Goal: Task Accomplishment & Management: Use online tool/utility

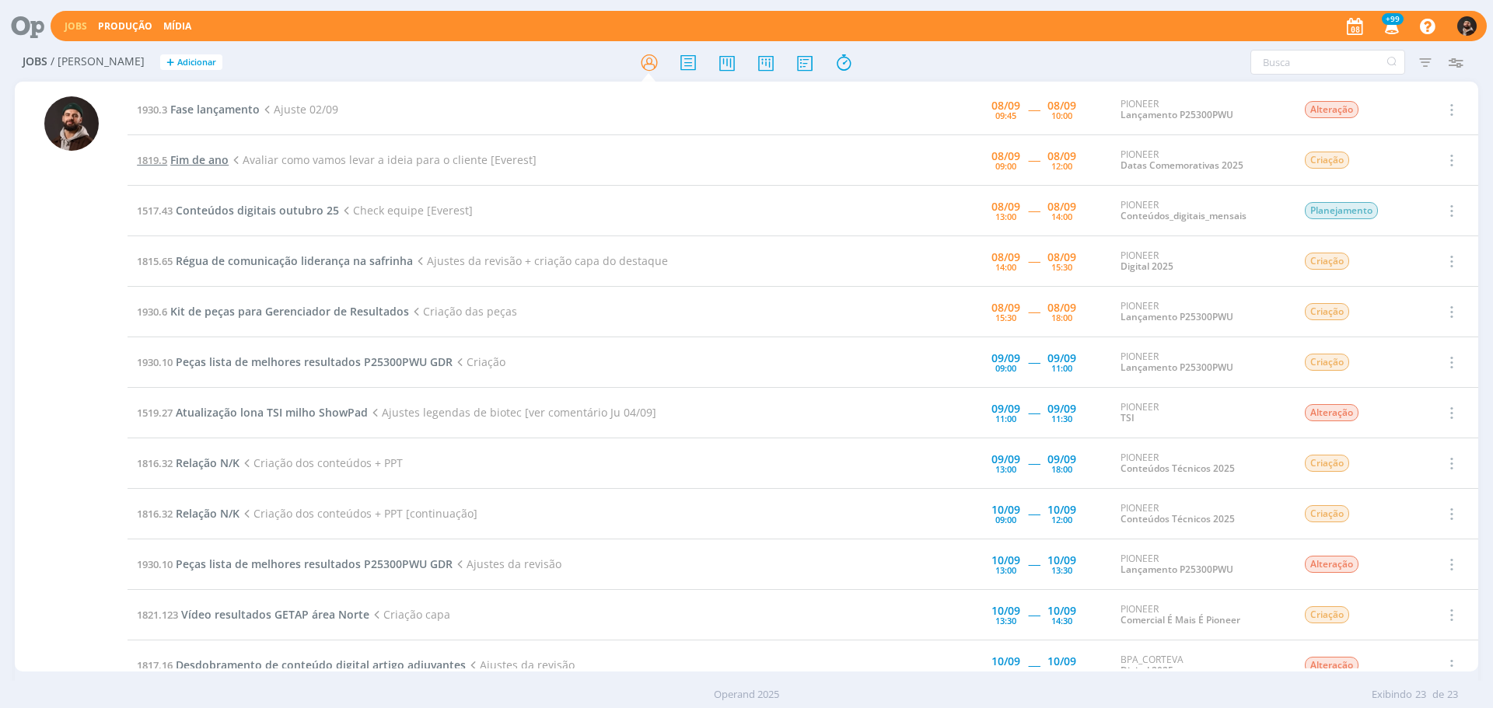
click at [185, 159] on span "Fim de ano" at bounding box center [199, 159] width 58 height 15
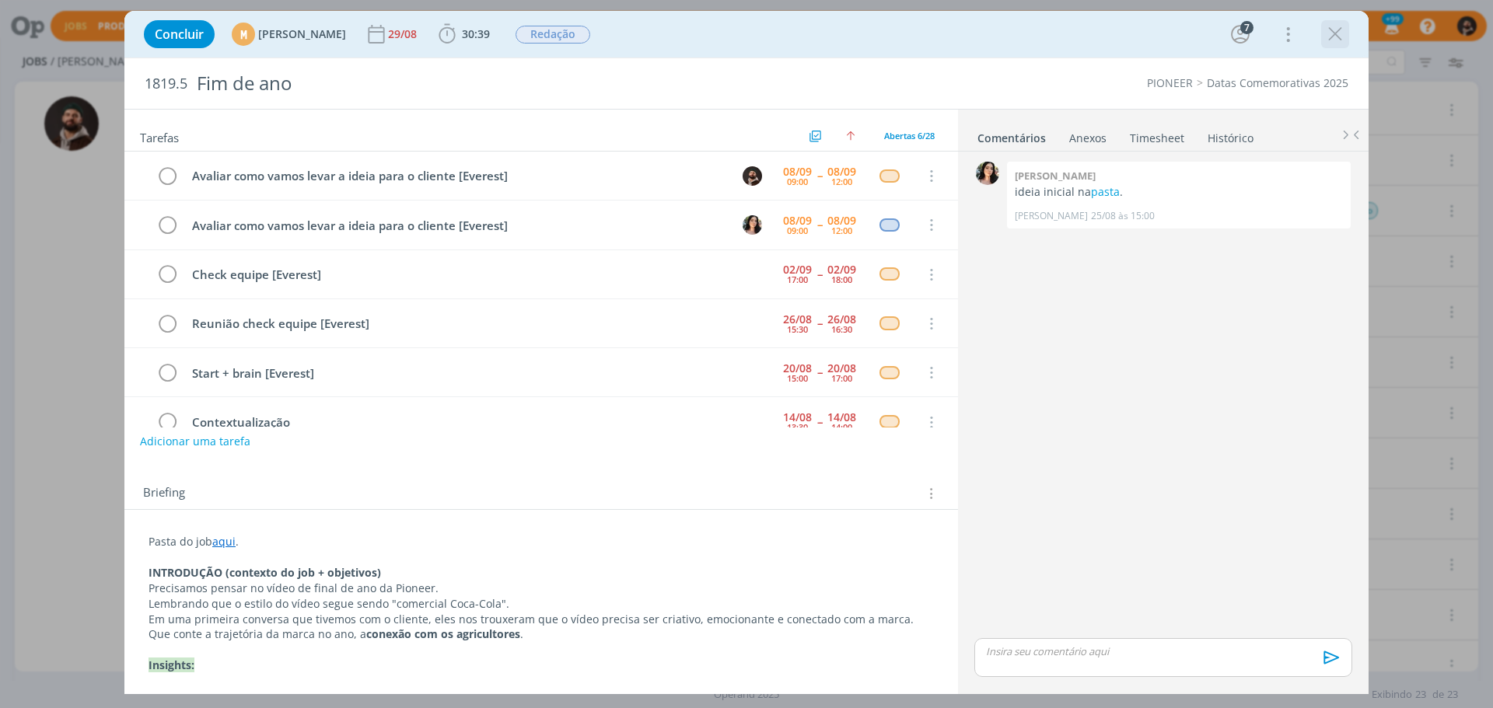
click at [1332, 34] on icon "dialog" at bounding box center [1334, 34] width 23 height 23
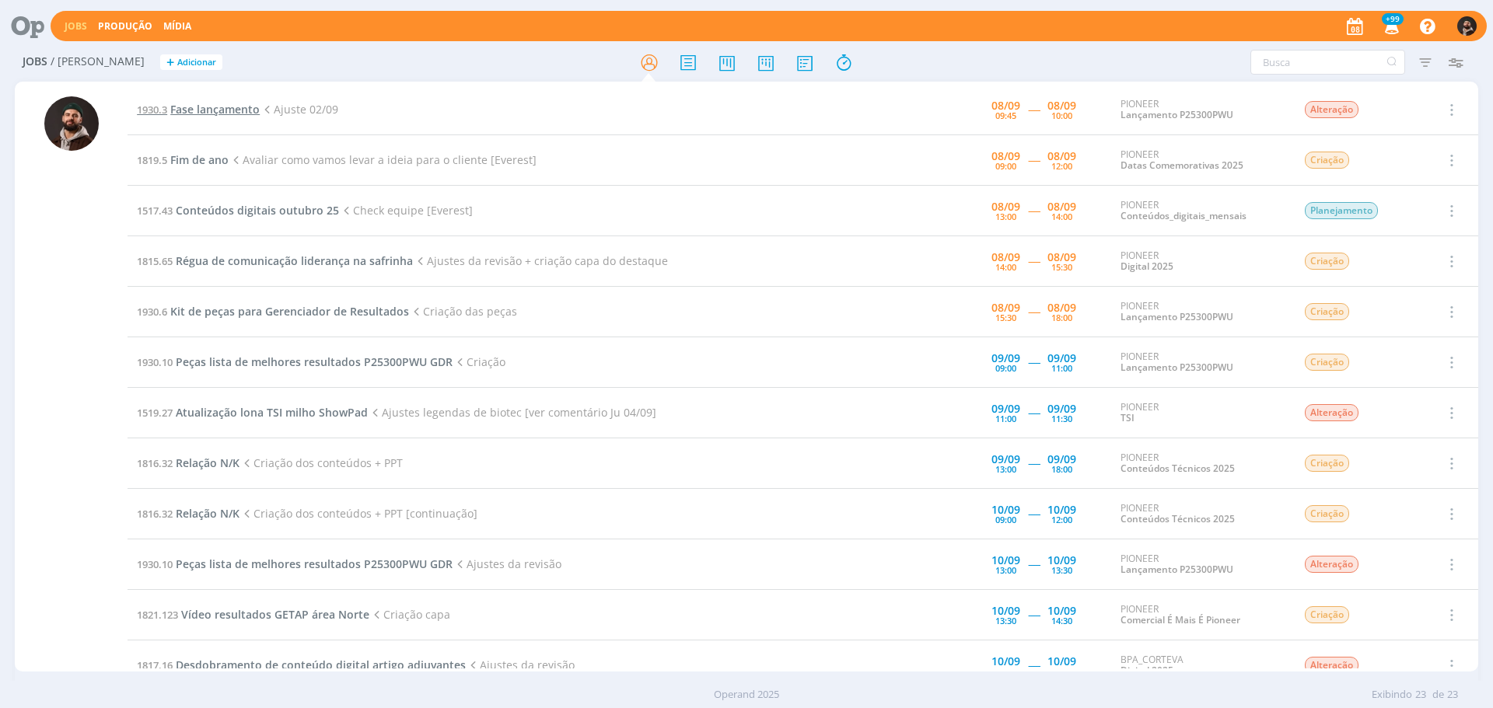
click at [226, 106] on span "Fase lançamento" at bounding box center [214, 109] width 89 height 15
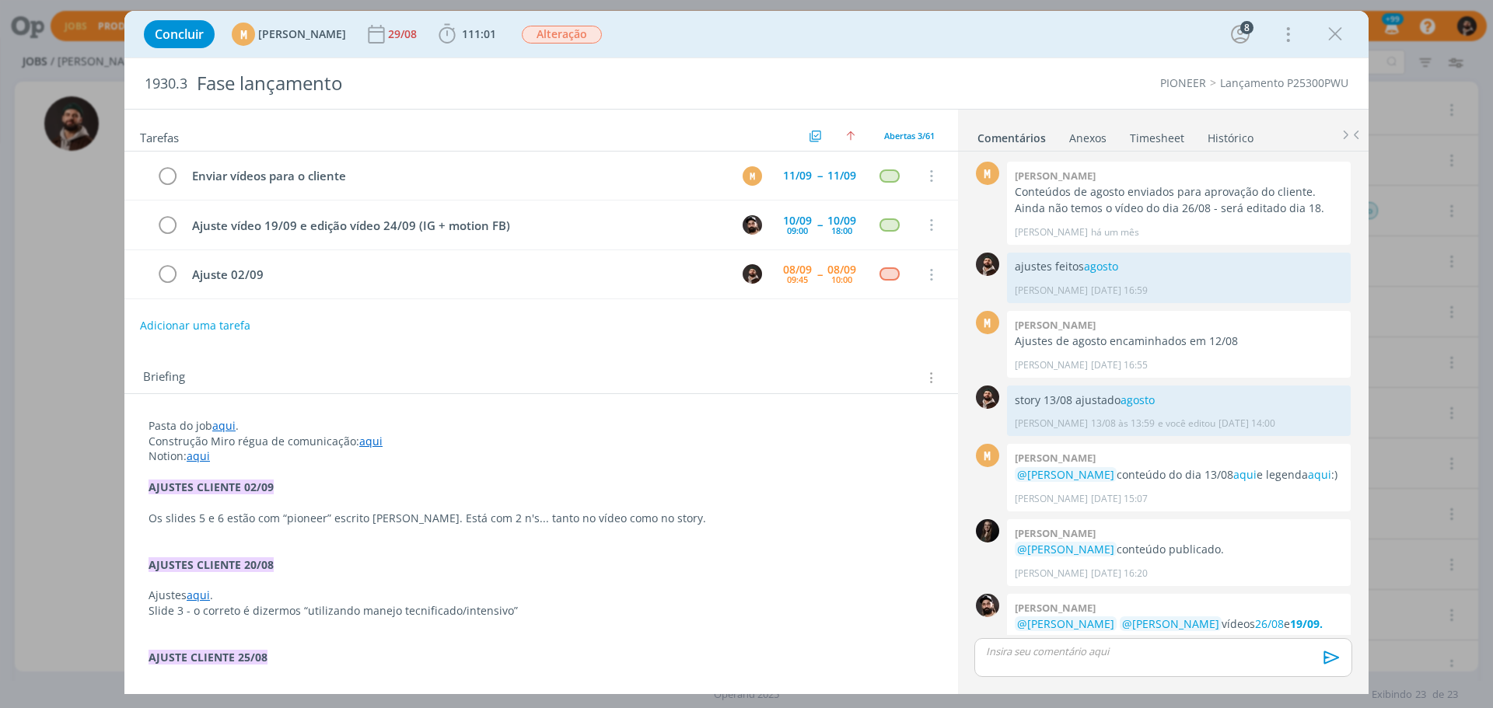
scroll to position [1129, 0]
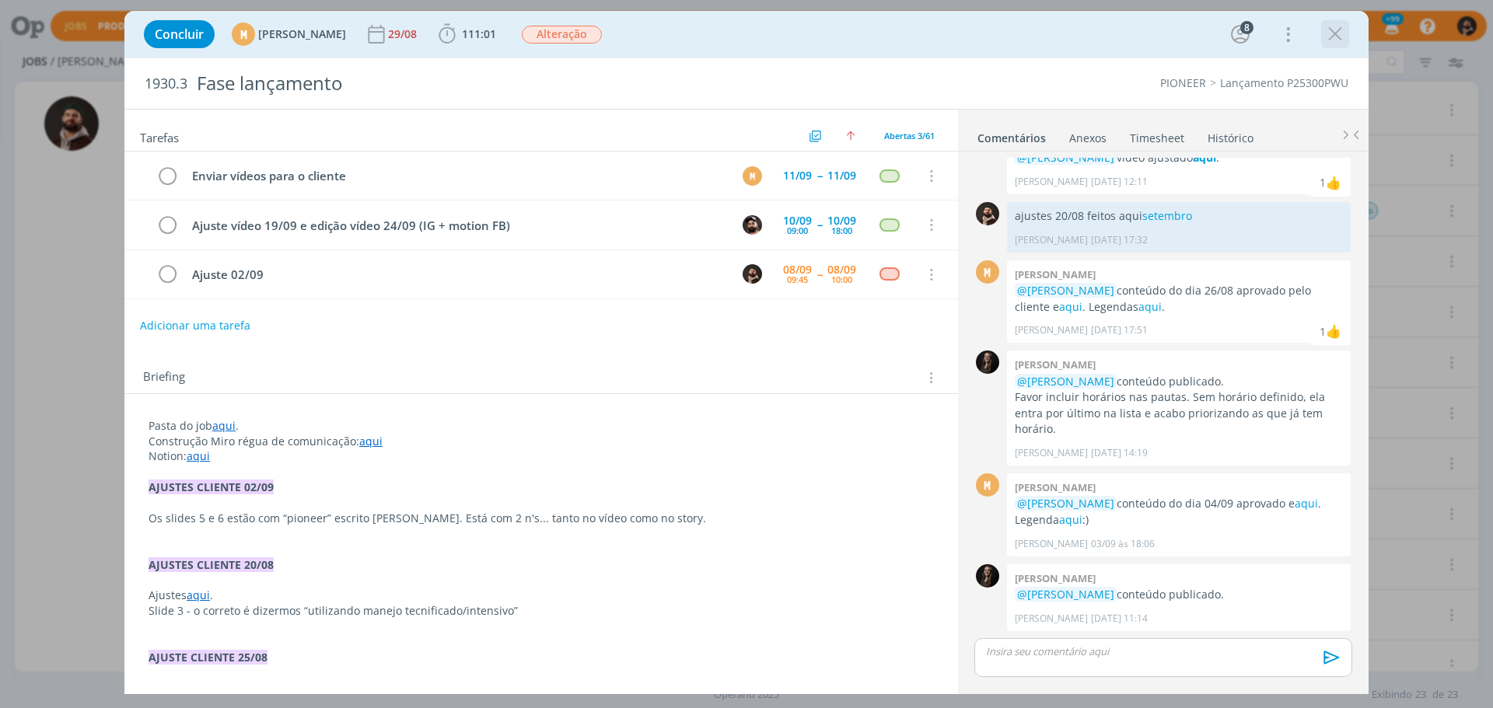
click at [1326, 38] on icon "dialog" at bounding box center [1334, 34] width 23 height 23
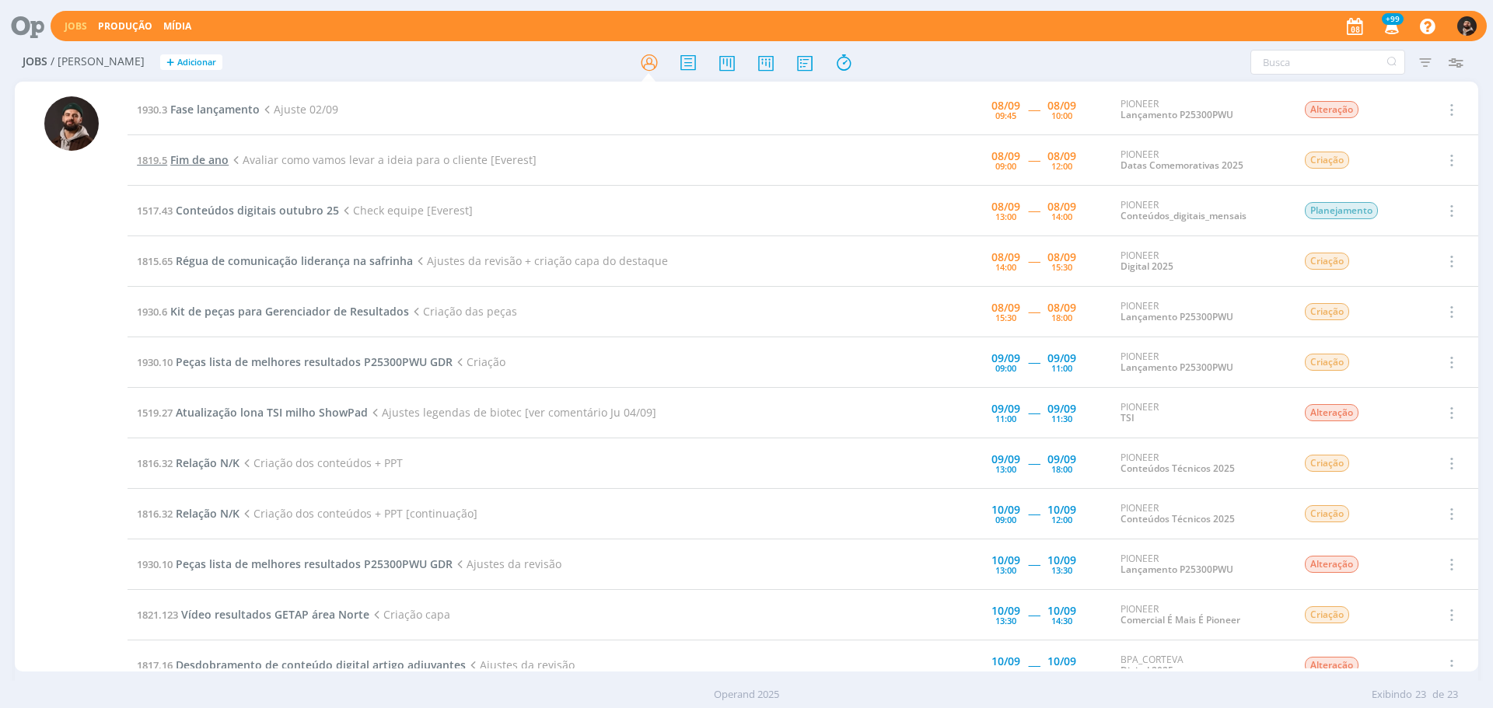
click at [215, 163] on span "Fim de ano" at bounding box center [199, 159] width 58 height 15
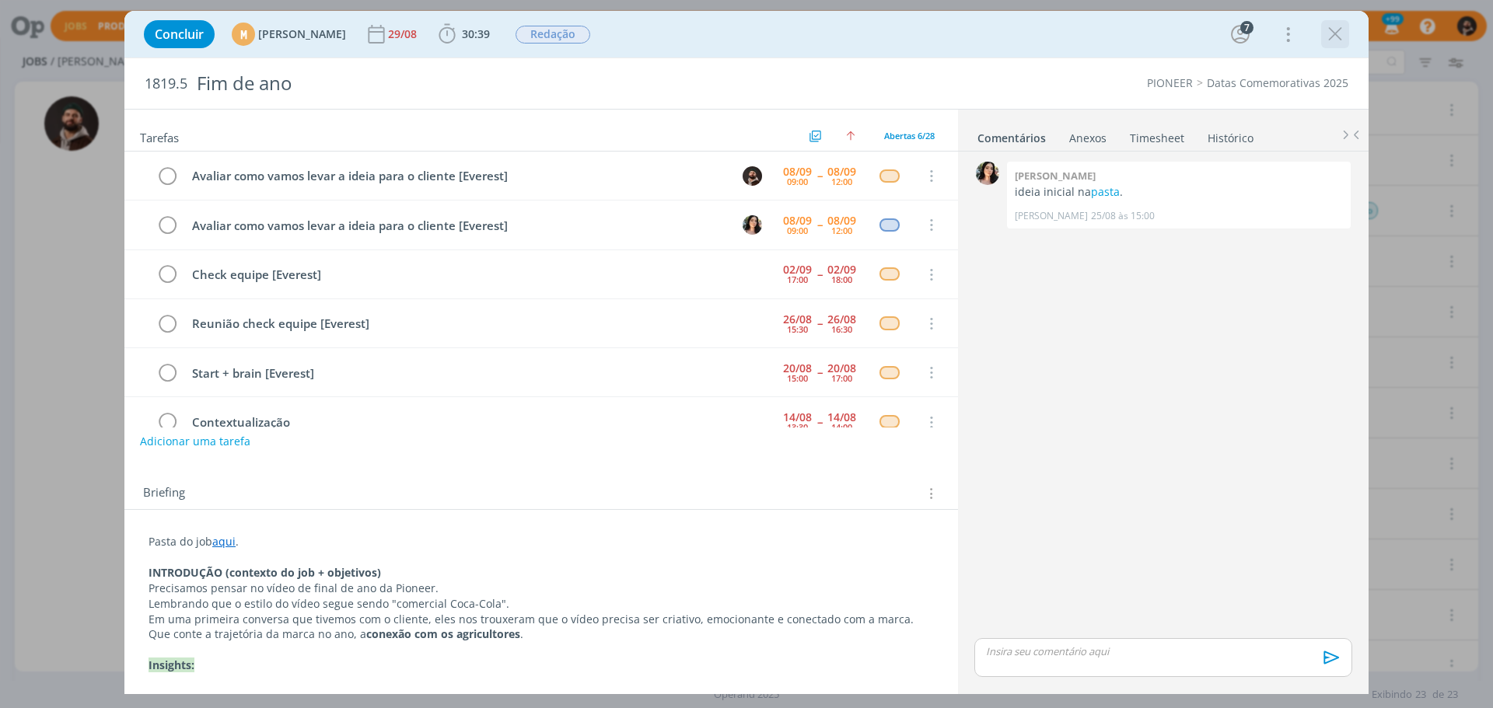
click at [1345, 30] on icon "dialog" at bounding box center [1334, 34] width 23 height 23
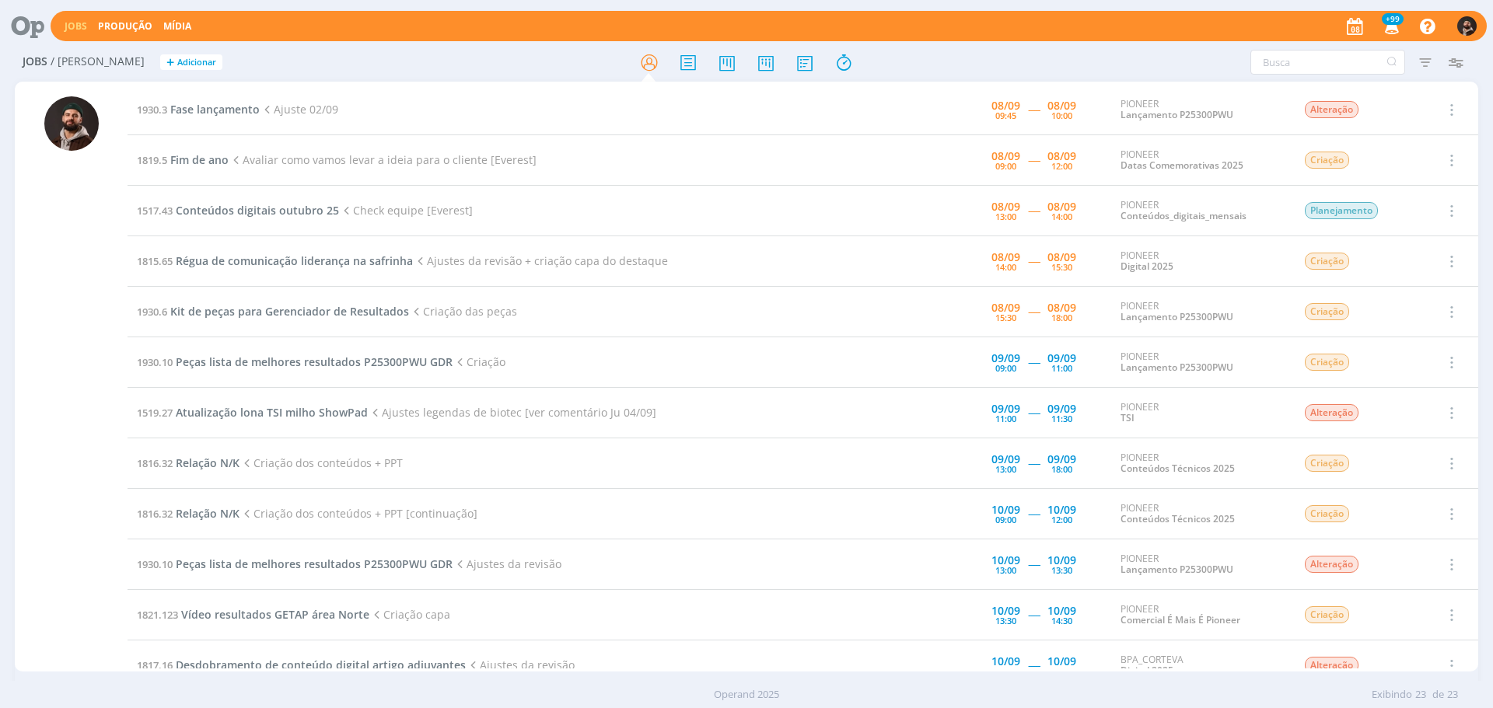
drag, startPoint x: 246, startPoint y: 160, endPoint x: 569, endPoint y: 154, distance: 322.7
click at [569, 154] on td "1819.5 Fim de ano Avaliar como vamos levar a ideia para o cliente [Everest]" at bounding box center [495, 160] width 735 height 51
drag, startPoint x: 166, startPoint y: 211, endPoint x: 502, endPoint y: 206, distance: 336.7
click at [502, 206] on div "1930.3 Fase lançamento Ajuste 02/09 08/09 09:45 ----- 08/09 10:00 PIONEER Lança…" at bounding box center [746, 377] width 1463 height 590
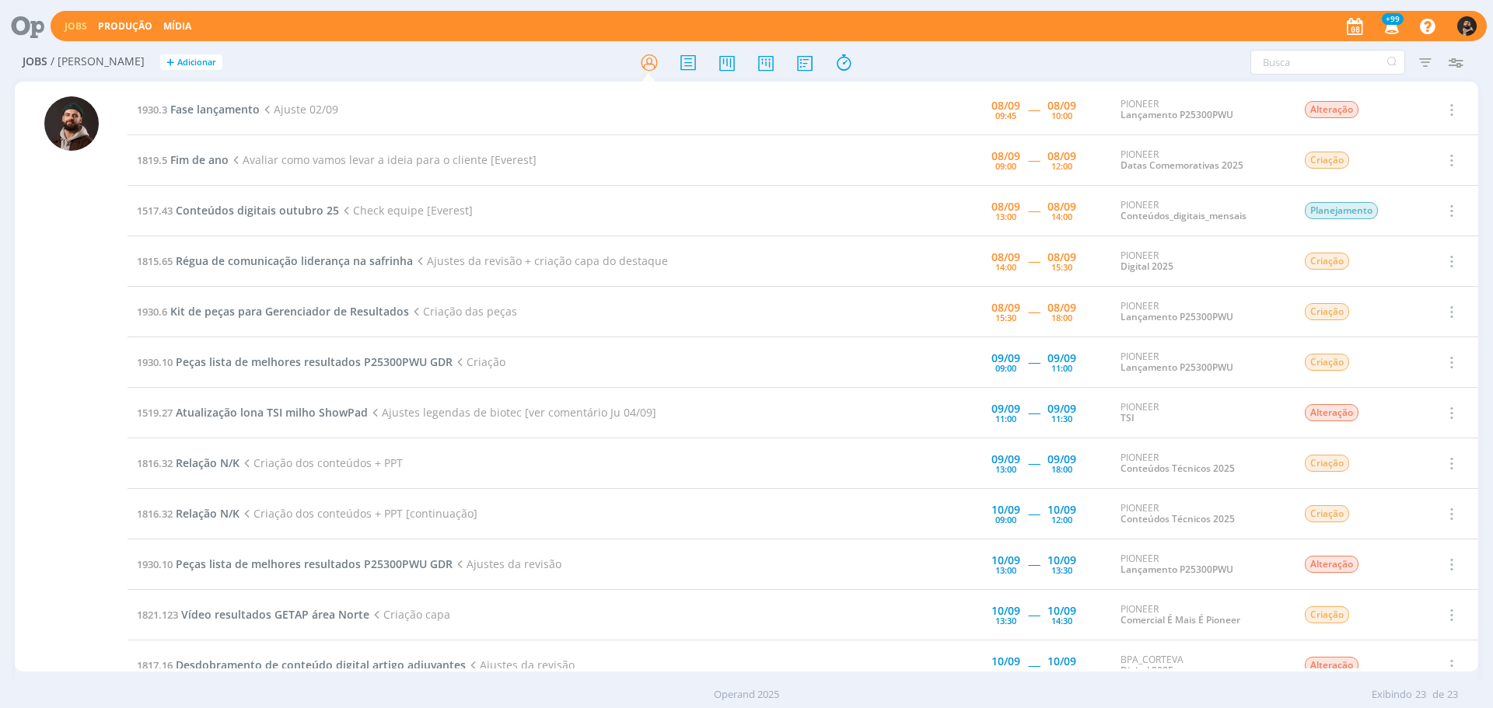
click at [502, 206] on td "1517.43 Conteúdos digitais outubro 25 Check equipe [Everest]" at bounding box center [495, 211] width 735 height 51
drag, startPoint x: 428, startPoint y: 260, endPoint x: 720, endPoint y: 264, distance: 292.4
click at [720, 264] on td "1815.65 Régua de comunicação liderança na safrinha Ajustes da revisão + criação…" at bounding box center [495, 261] width 735 height 51
click at [222, 156] on span "Fim de ano" at bounding box center [199, 159] width 58 height 15
